Goal: Use online tool/utility: Utilize a website feature to perform a specific function

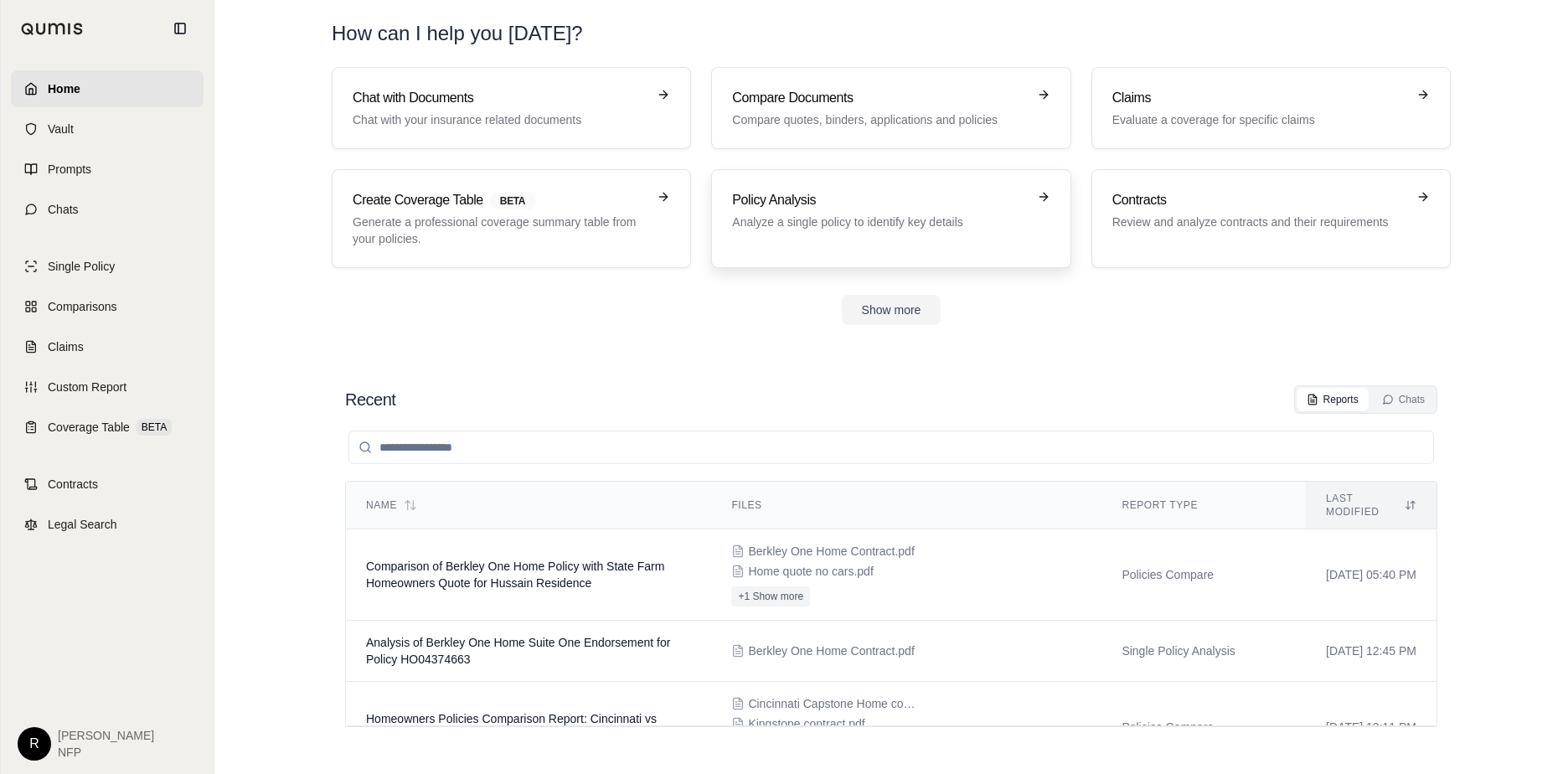
click at [813, 215] on p "Analyze a single policy to identify key details" at bounding box center [879, 222] width 294 height 16
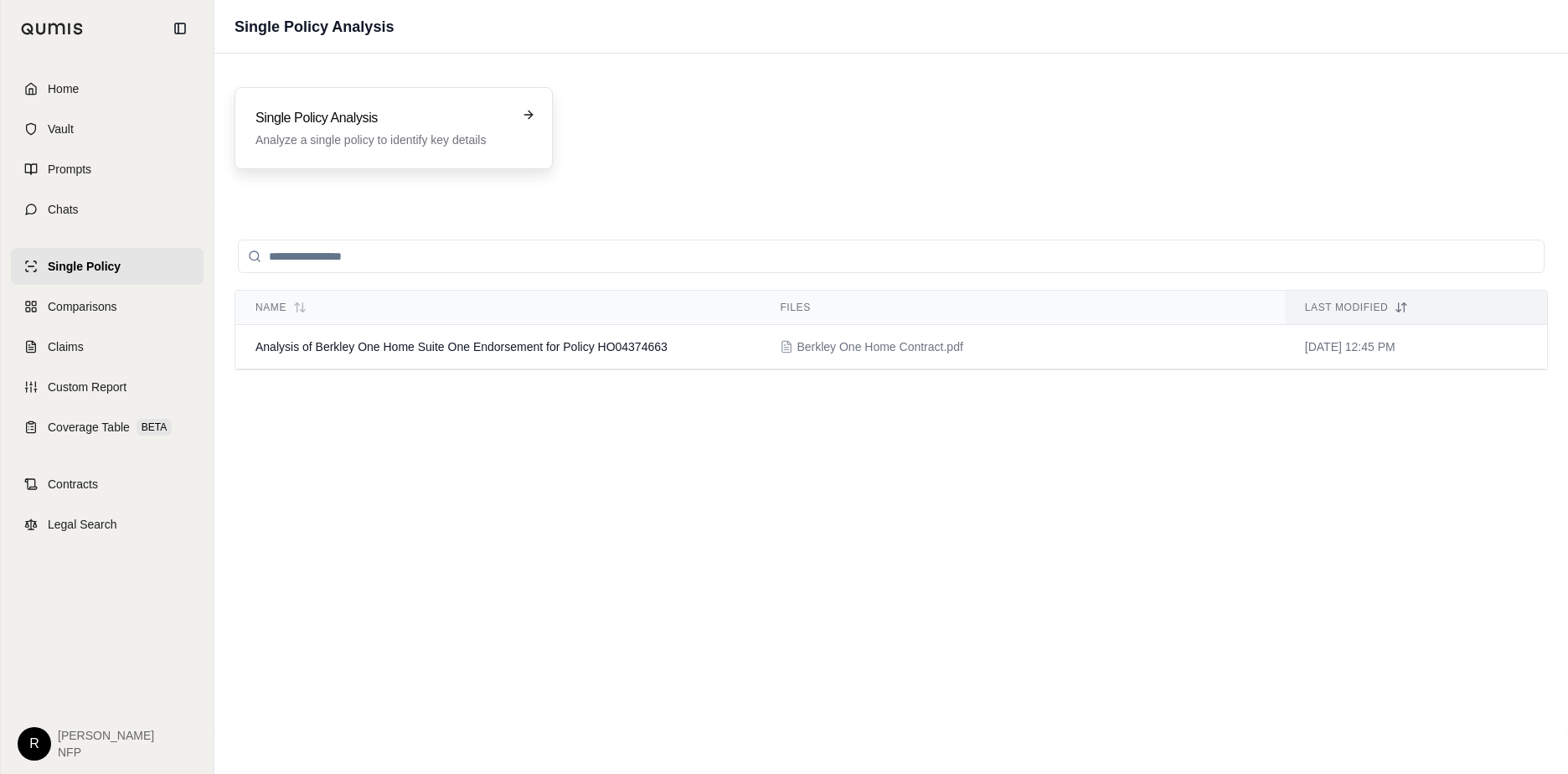
click at [353, 127] on h3 "Single Policy Analysis" at bounding box center [381, 118] width 253 height 20
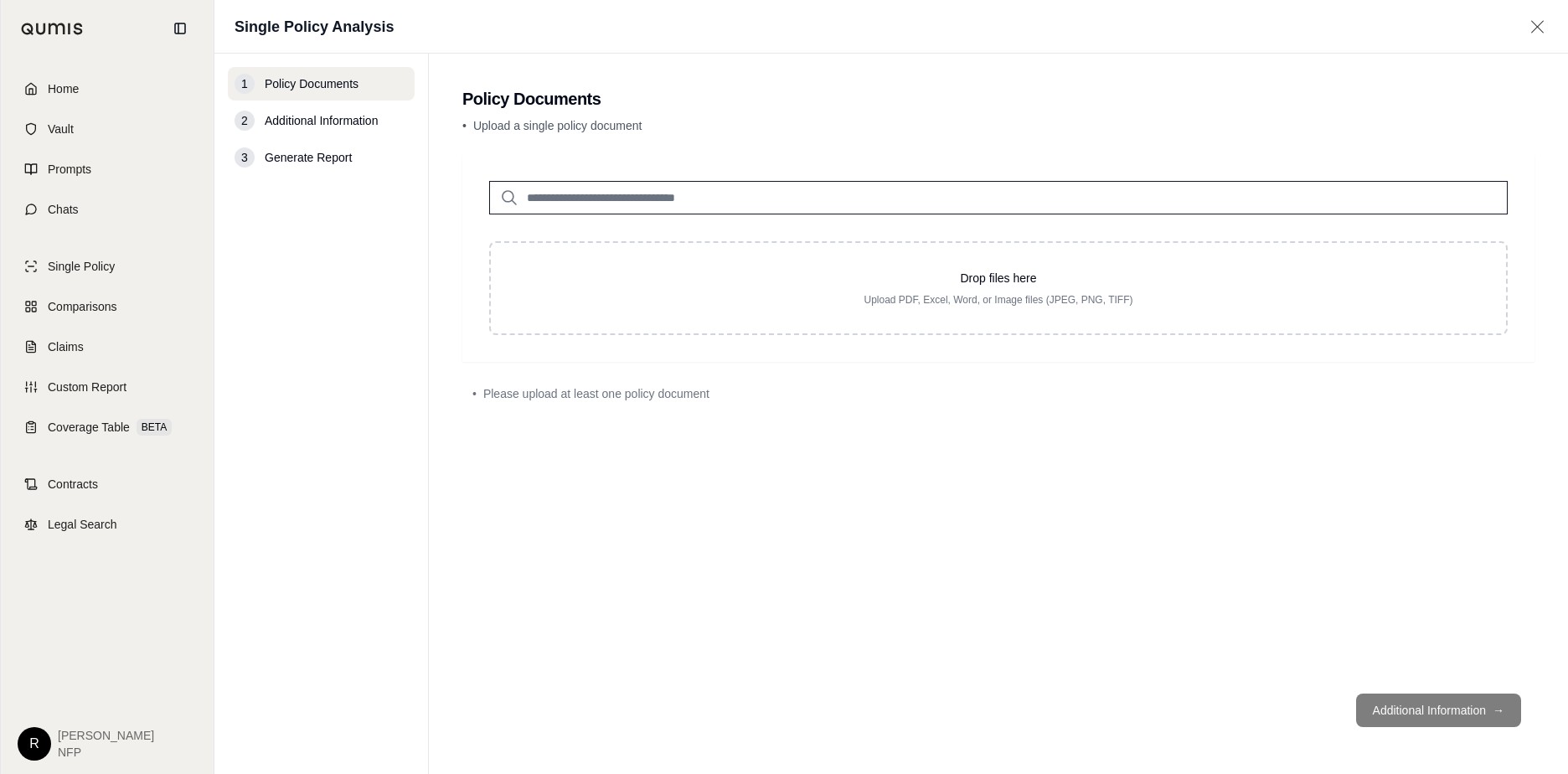
click at [689, 185] on input "search" at bounding box center [998, 198] width 1018 height 34
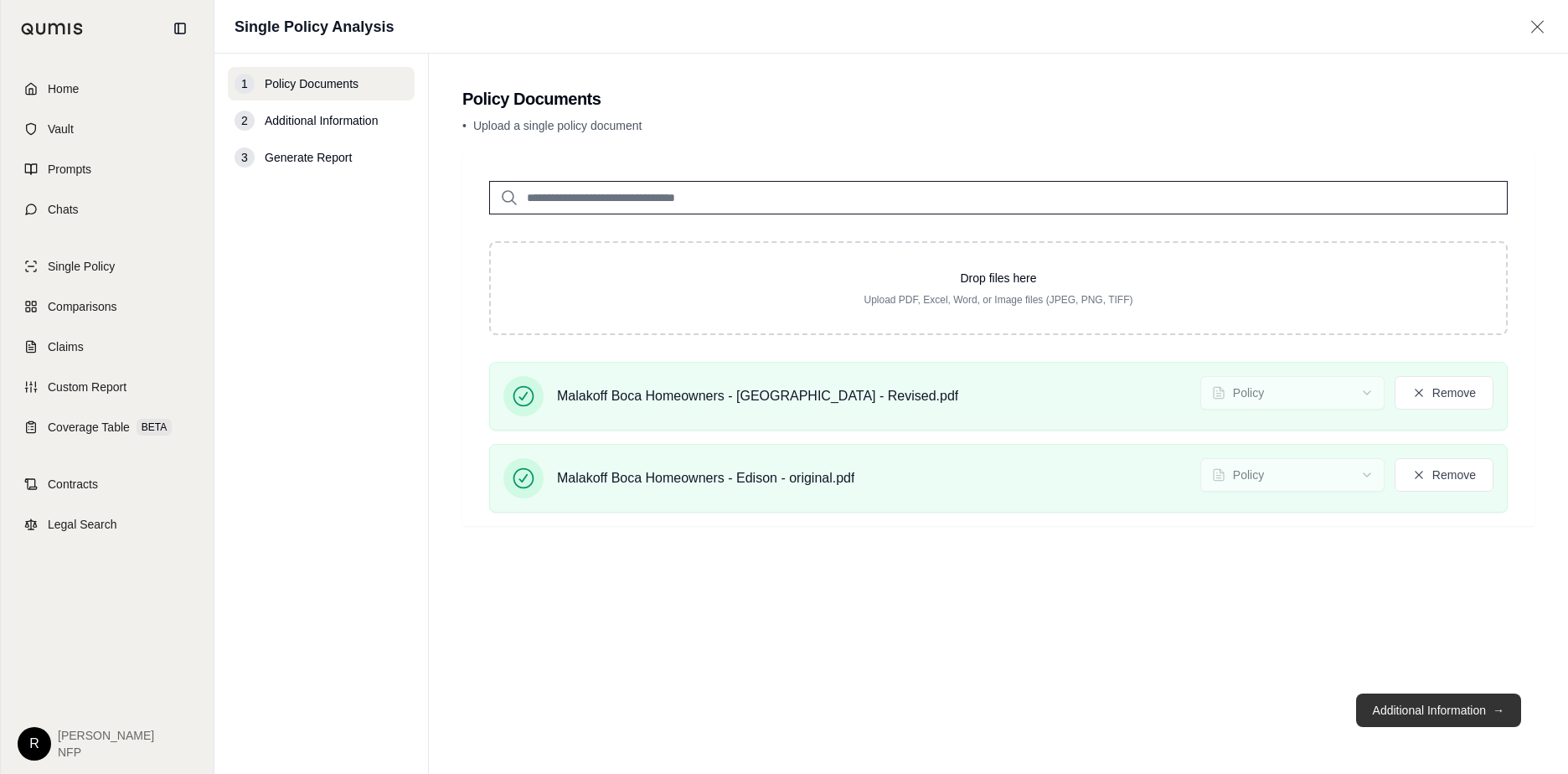
click at [1431, 721] on button "Additional Information →" at bounding box center [1438, 711] width 165 height 34
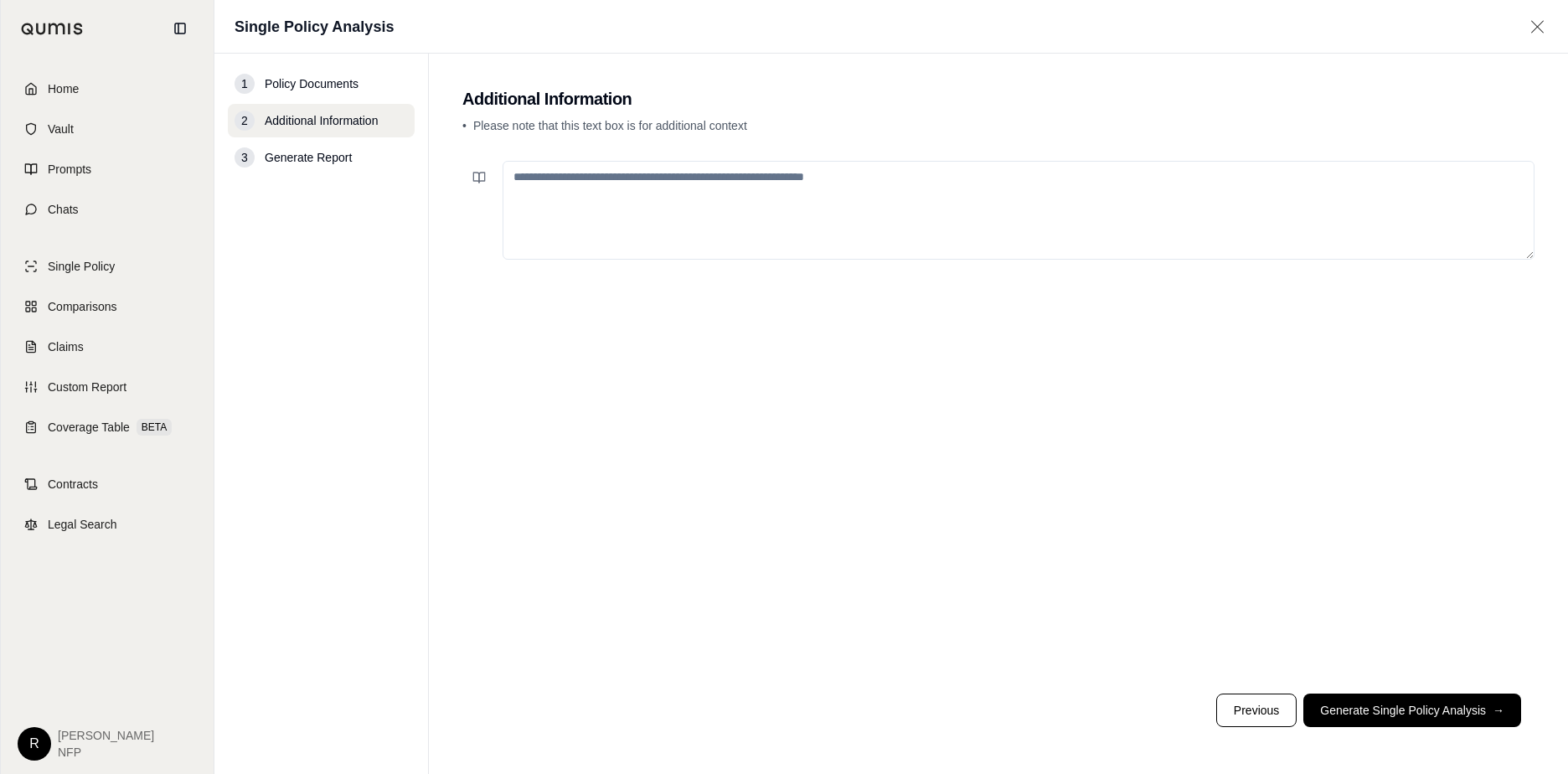
click at [699, 174] on textarea at bounding box center [1018, 210] width 1032 height 99
type textarea "*"
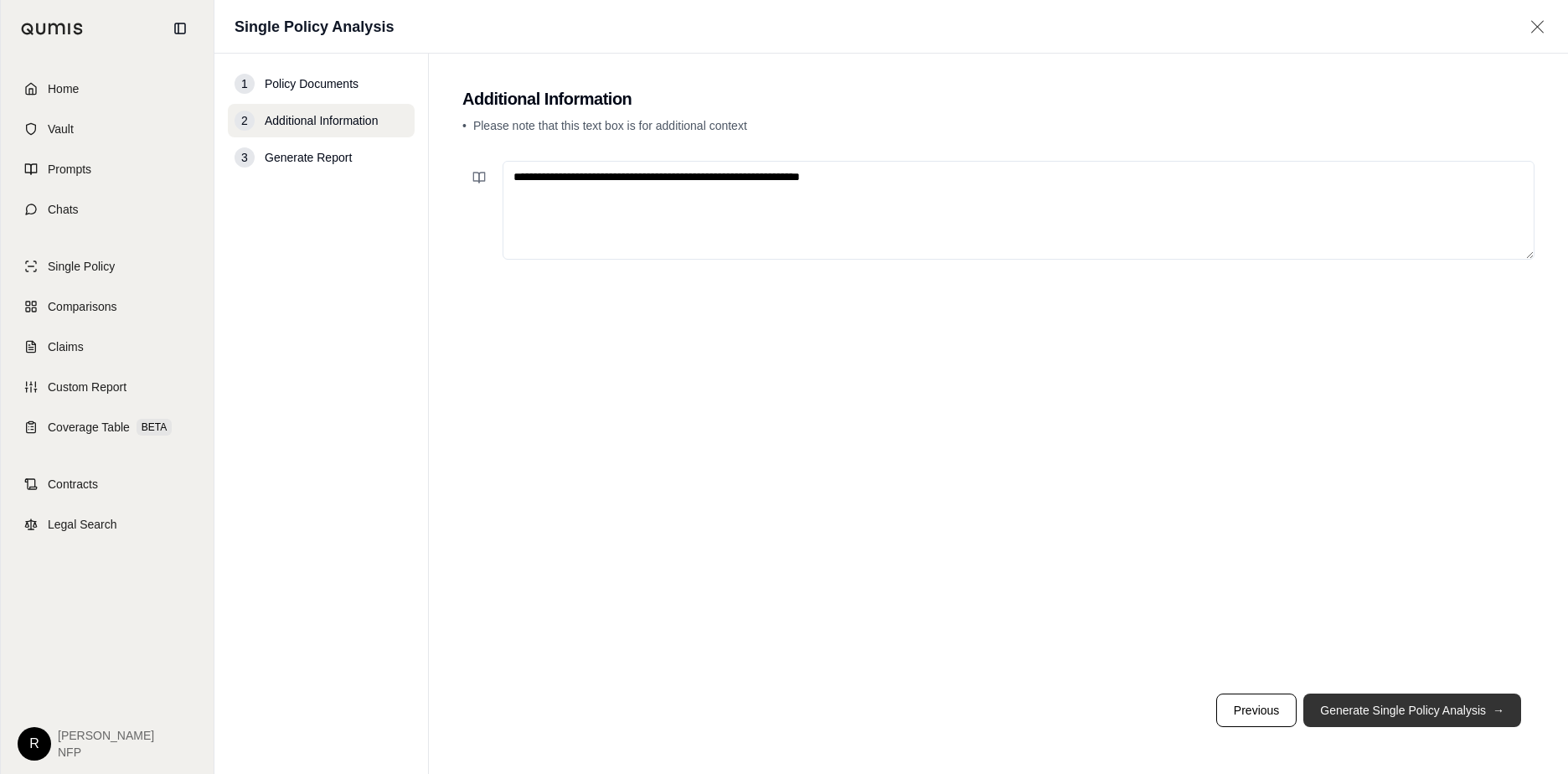
type textarea "**********"
click at [1364, 714] on button "Generate Single Policy Analysis →" at bounding box center [1412, 711] width 217 height 34
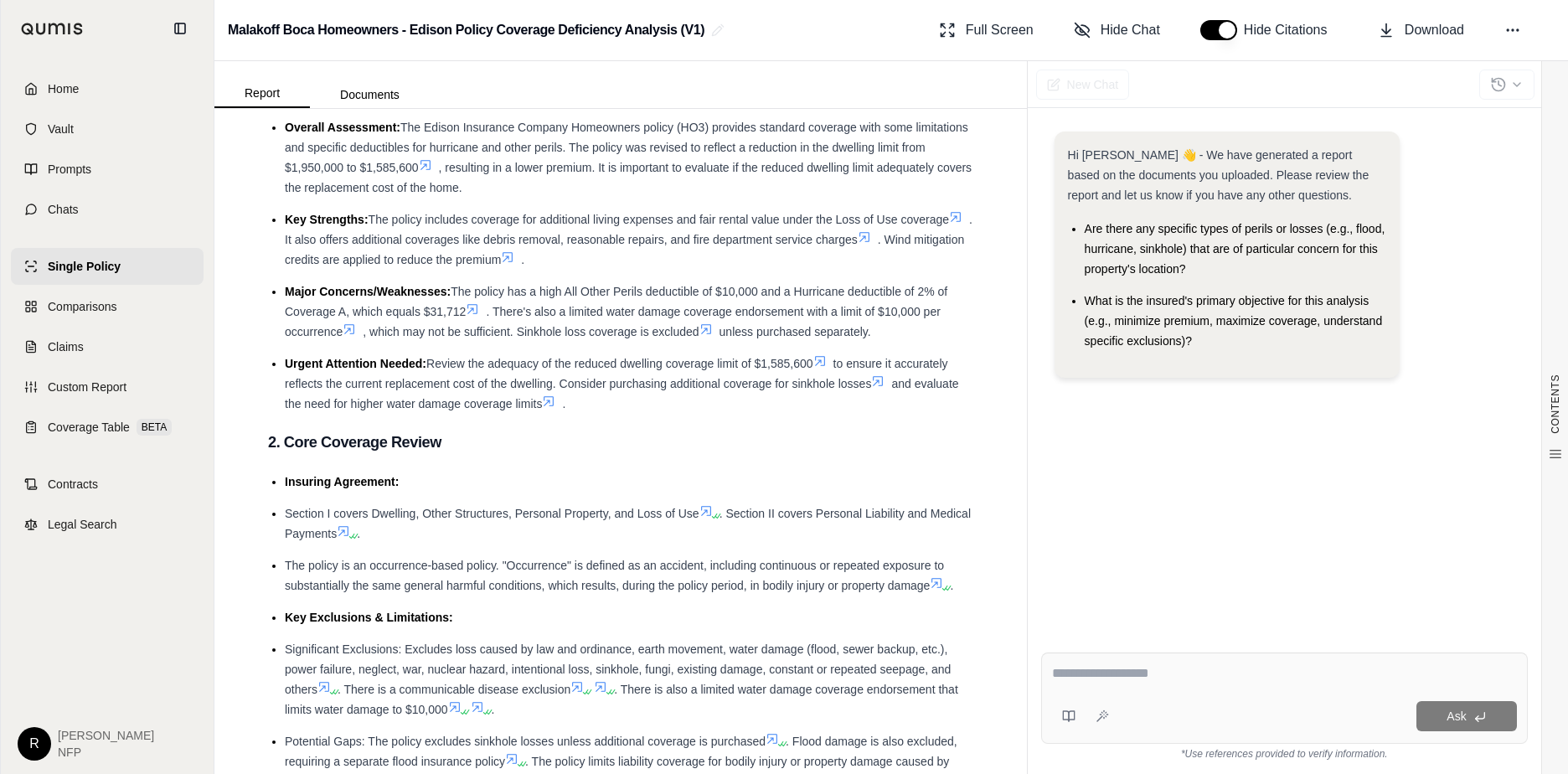
scroll to position [83, 0]
click at [672, 331] on span ", which may not be sufficient. Sinkhole loss coverage is excluded" at bounding box center [530, 330] width 336 height 14
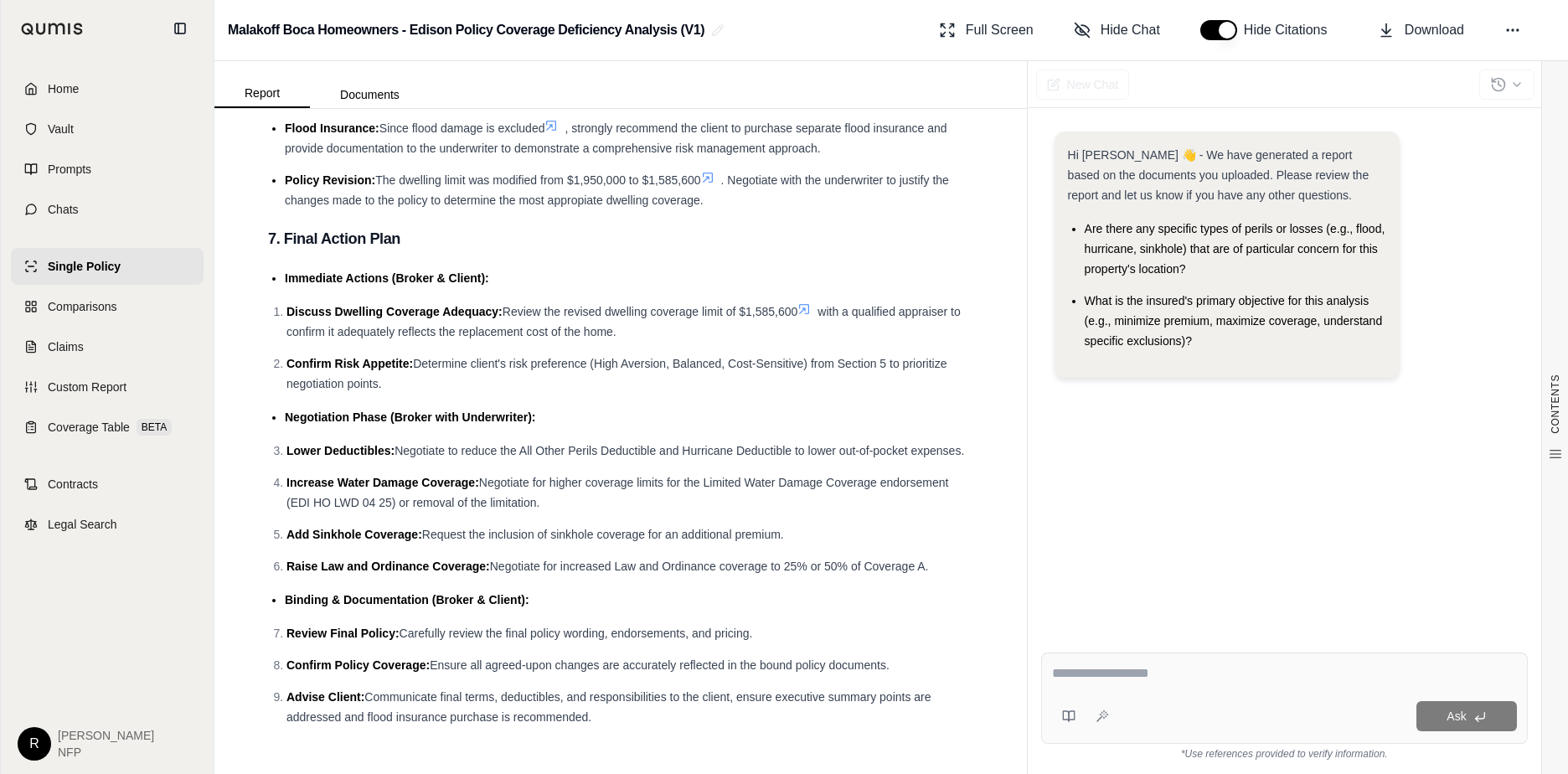
scroll to position [5480, 0]
click at [1094, 682] on textarea at bounding box center [1284, 673] width 465 height 20
type textarea "**********"
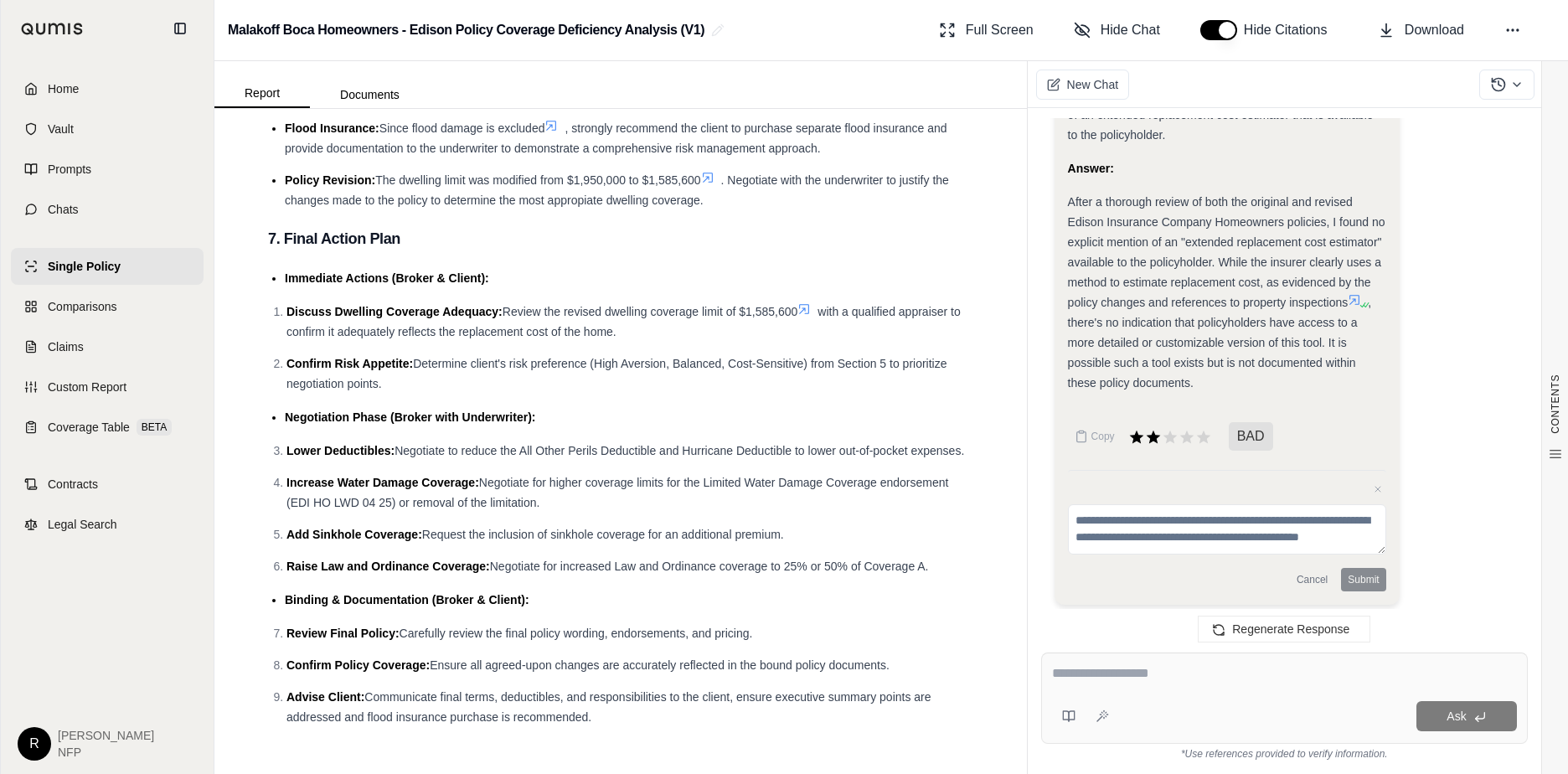
scroll to position [3226, 0]
click at [1127, 683] on textarea at bounding box center [1284, 673] width 465 height 20
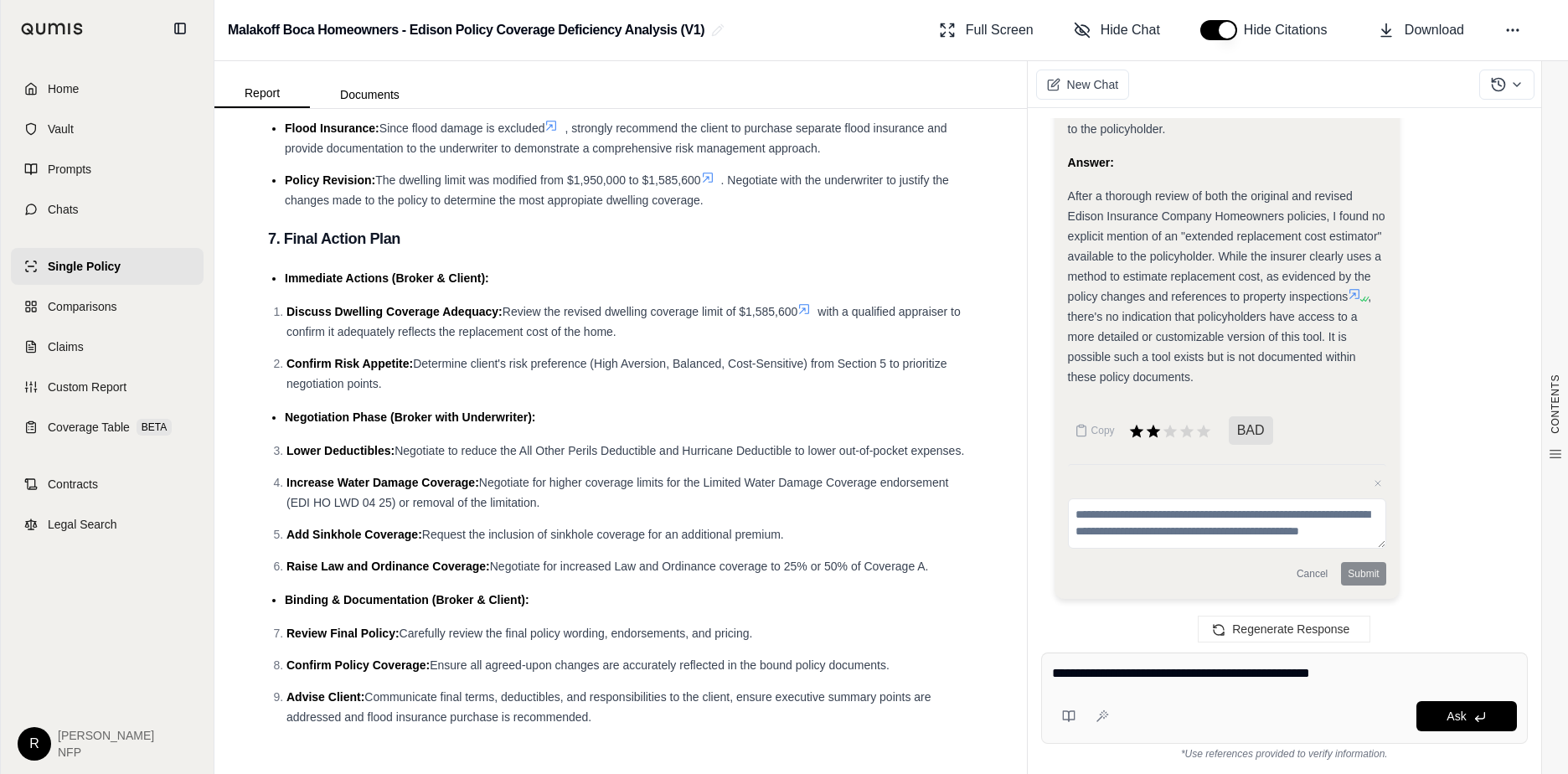
type textarea "**********"
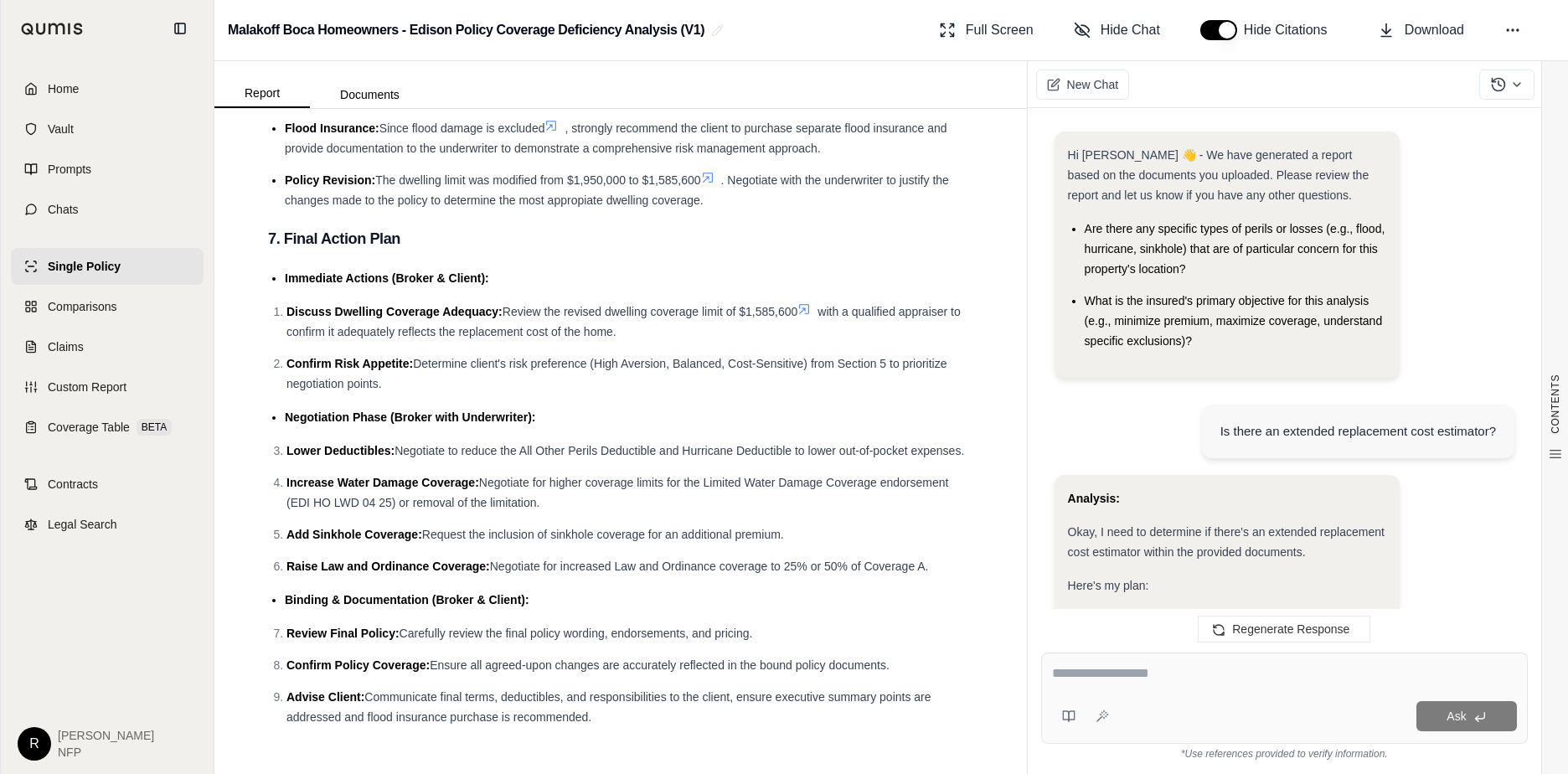
scroll to position [6315, 0]
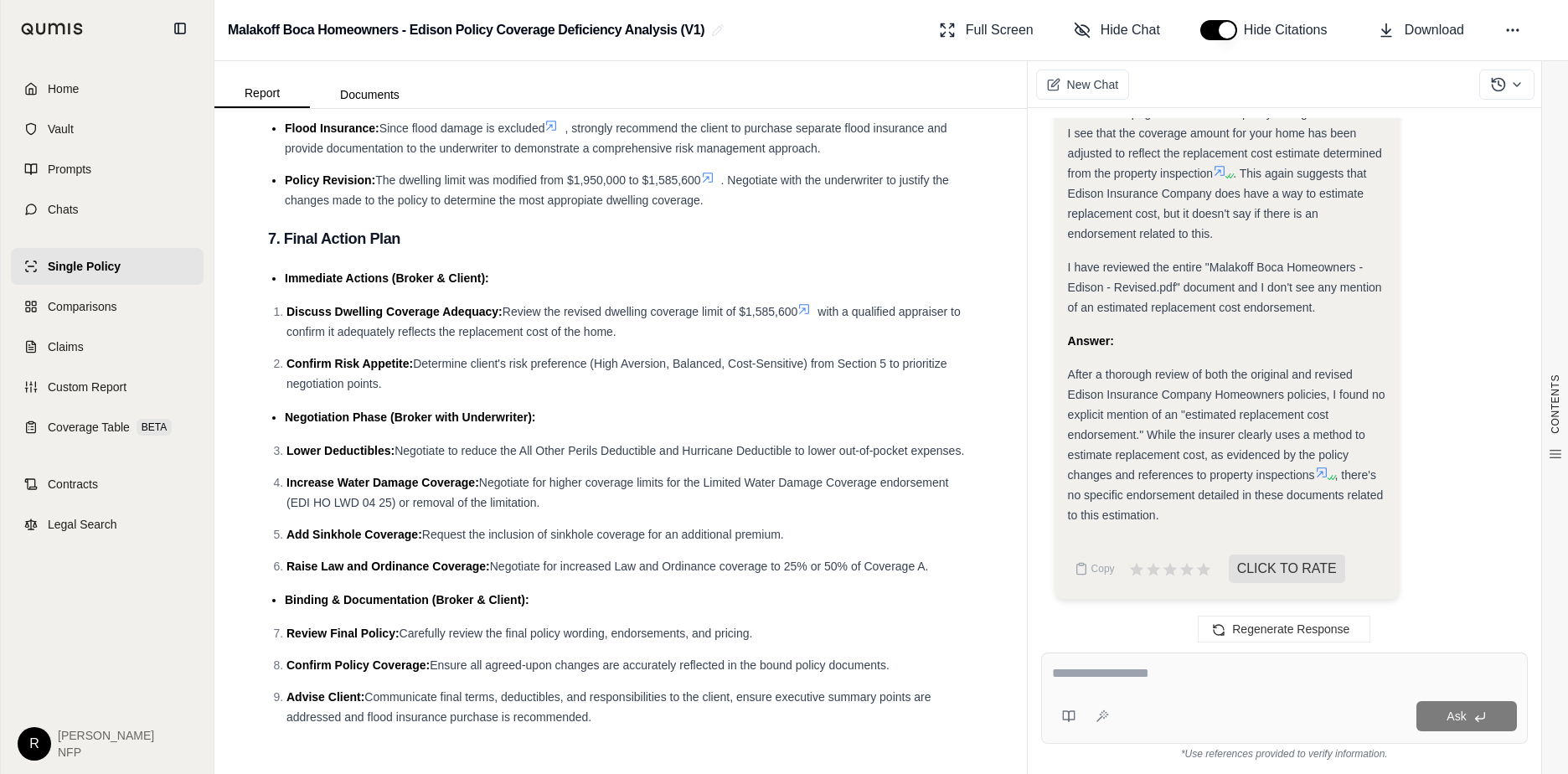
click at [1073, 670] on textarea at bounding box center [1284, 673] width 465 height 20
type textarea "**********"
click at [603, 449] on li "Lower Deductibles: Negotiate to reduce the All Other Perils Deductible and Hurr…" at bounding box center [630, 450] width 687 height 20
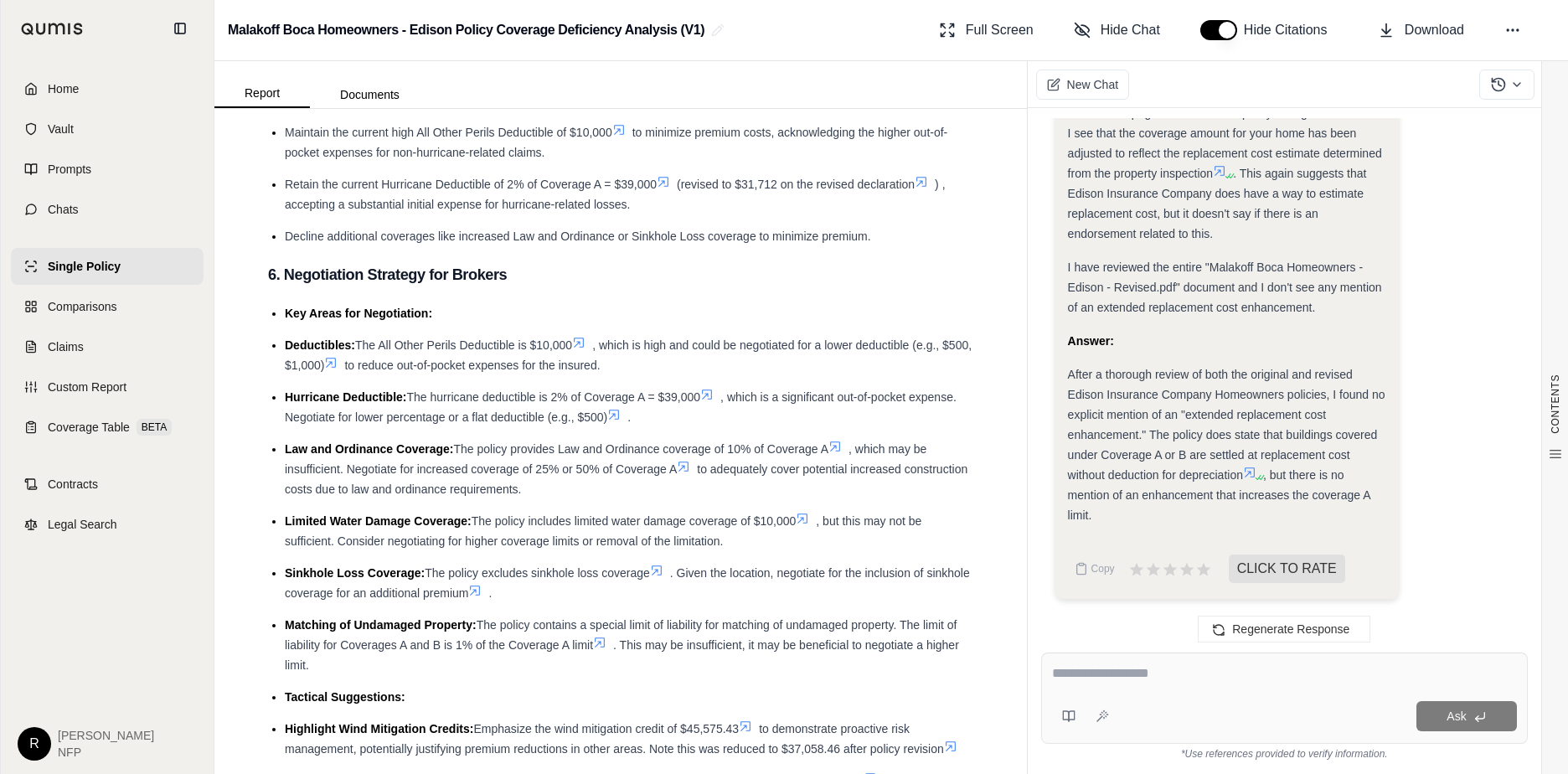
scroll to position [4726, 0]
